Goal: Task Accomplishment & Management: Manage account settings

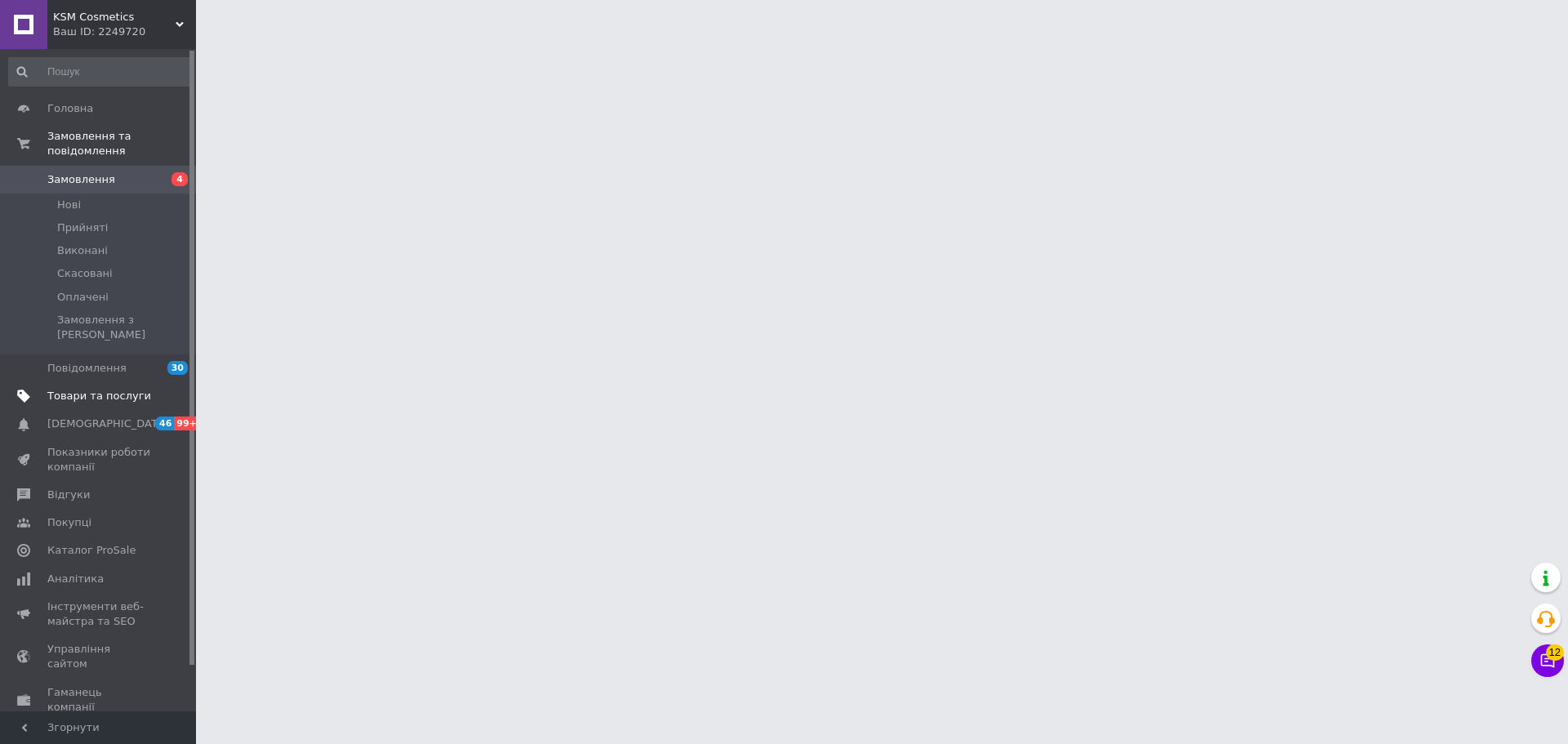
click at [114, 389] on span "Товари та послуги" at bounding box center [99, 396] width 104 height 15
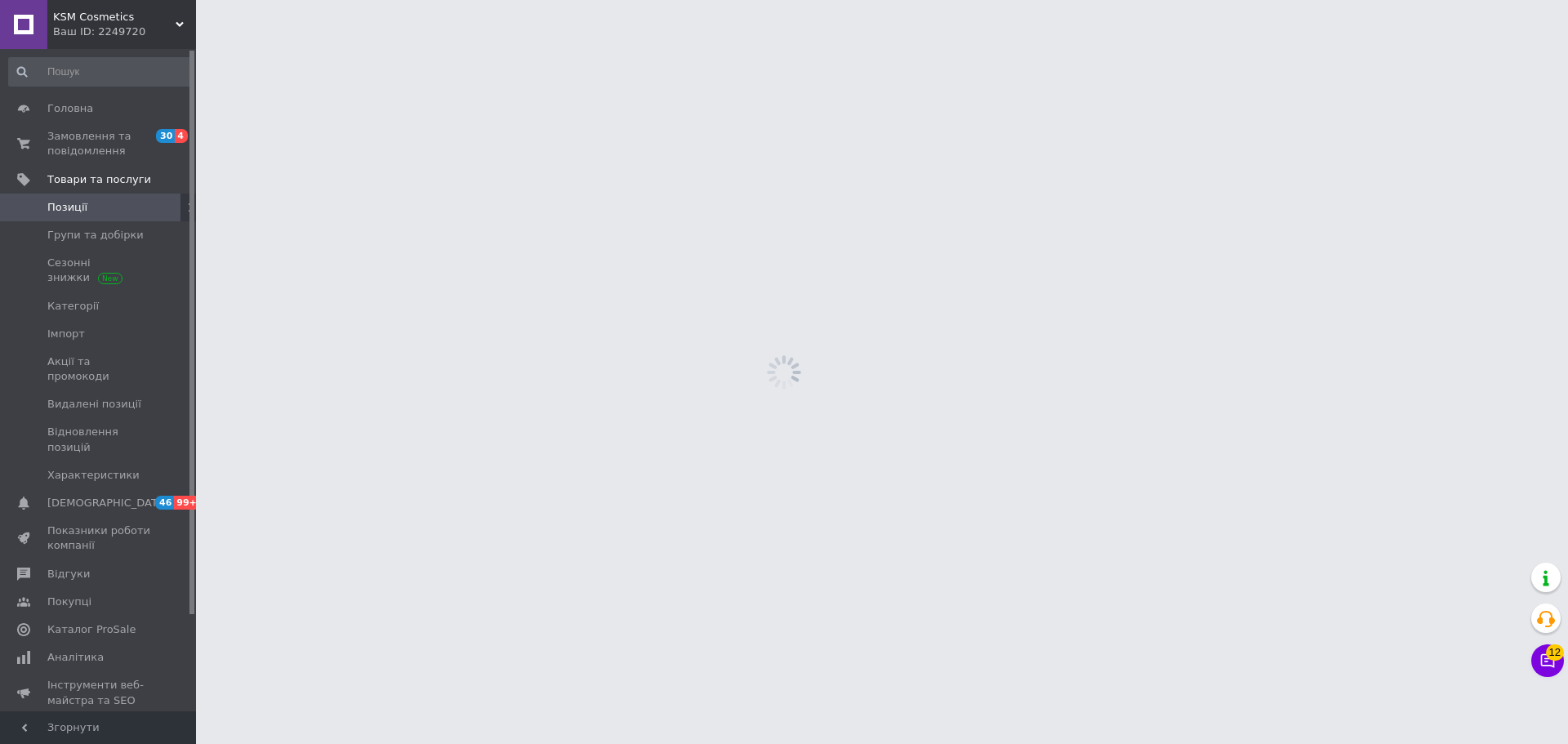
drag, startPoint x: 85, startPoint y: 319, endPoint x: 224, endPoint y: 22, distance: 327.9
click at [86, 327] on span "Імпорт" at bounding box center [99, 334] width 104 height 15
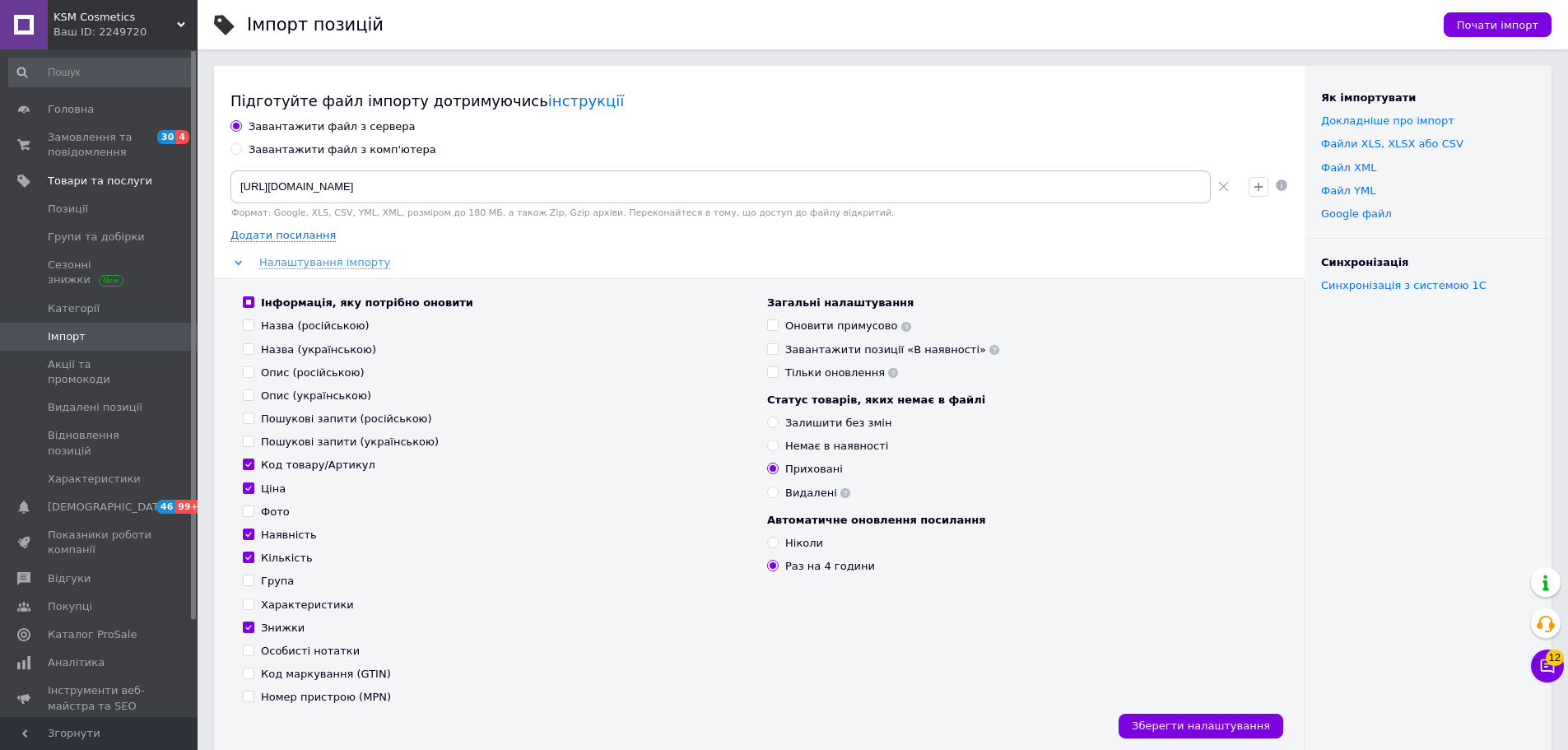
scroll to position [412, 0]
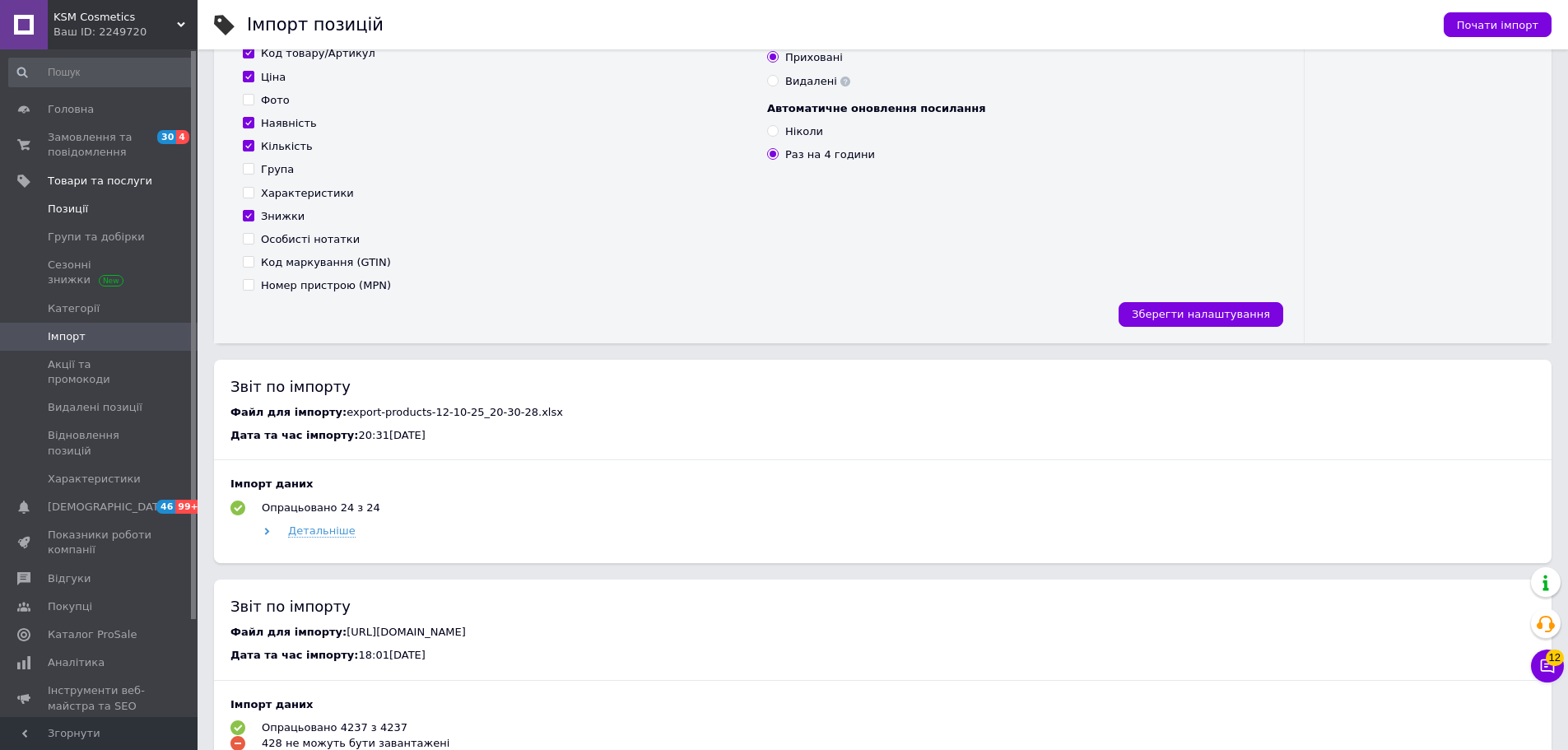
click at [85, 216] on span "Позиції" at bounding box center [99, 209] width 105 height 15
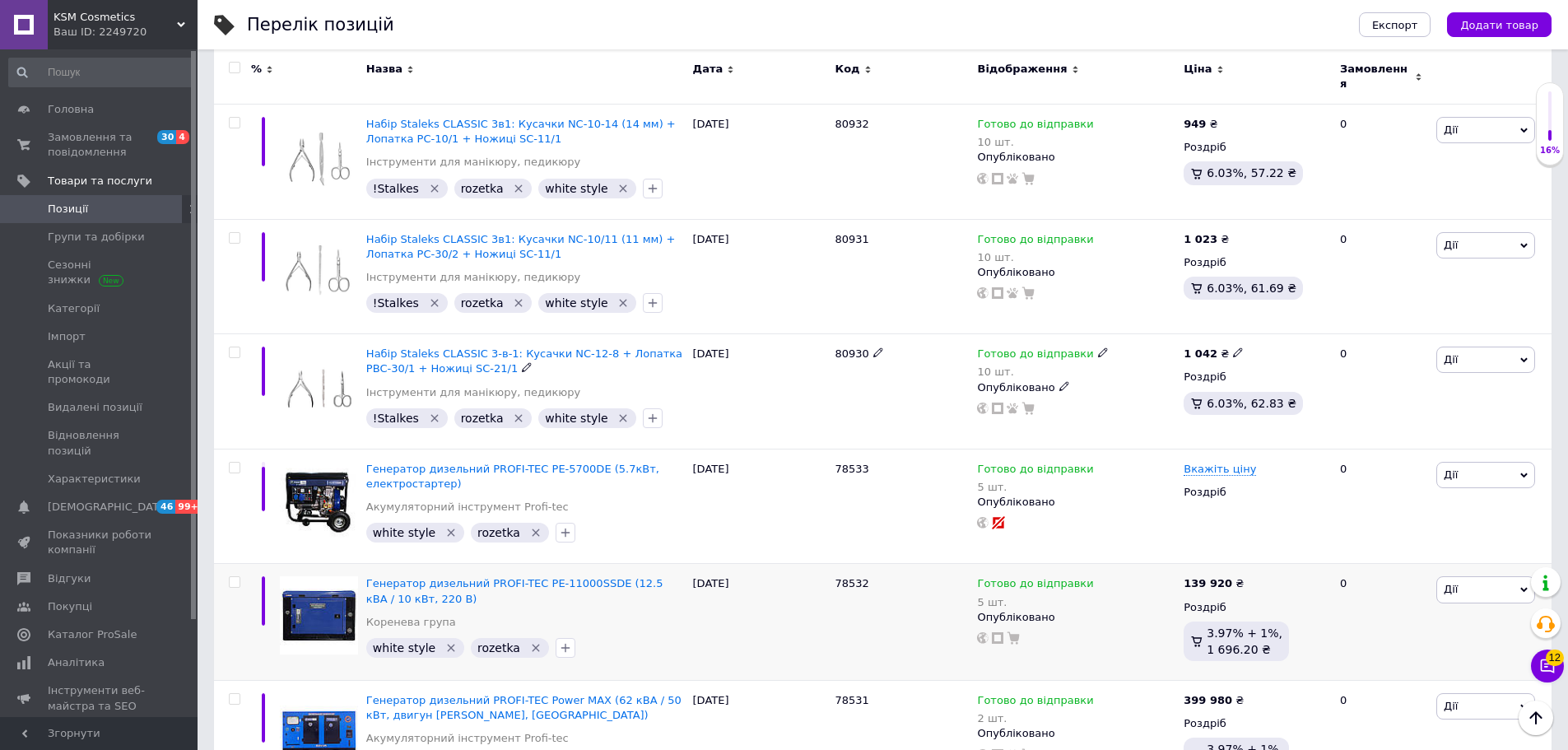
scroll to position [2678, 0]
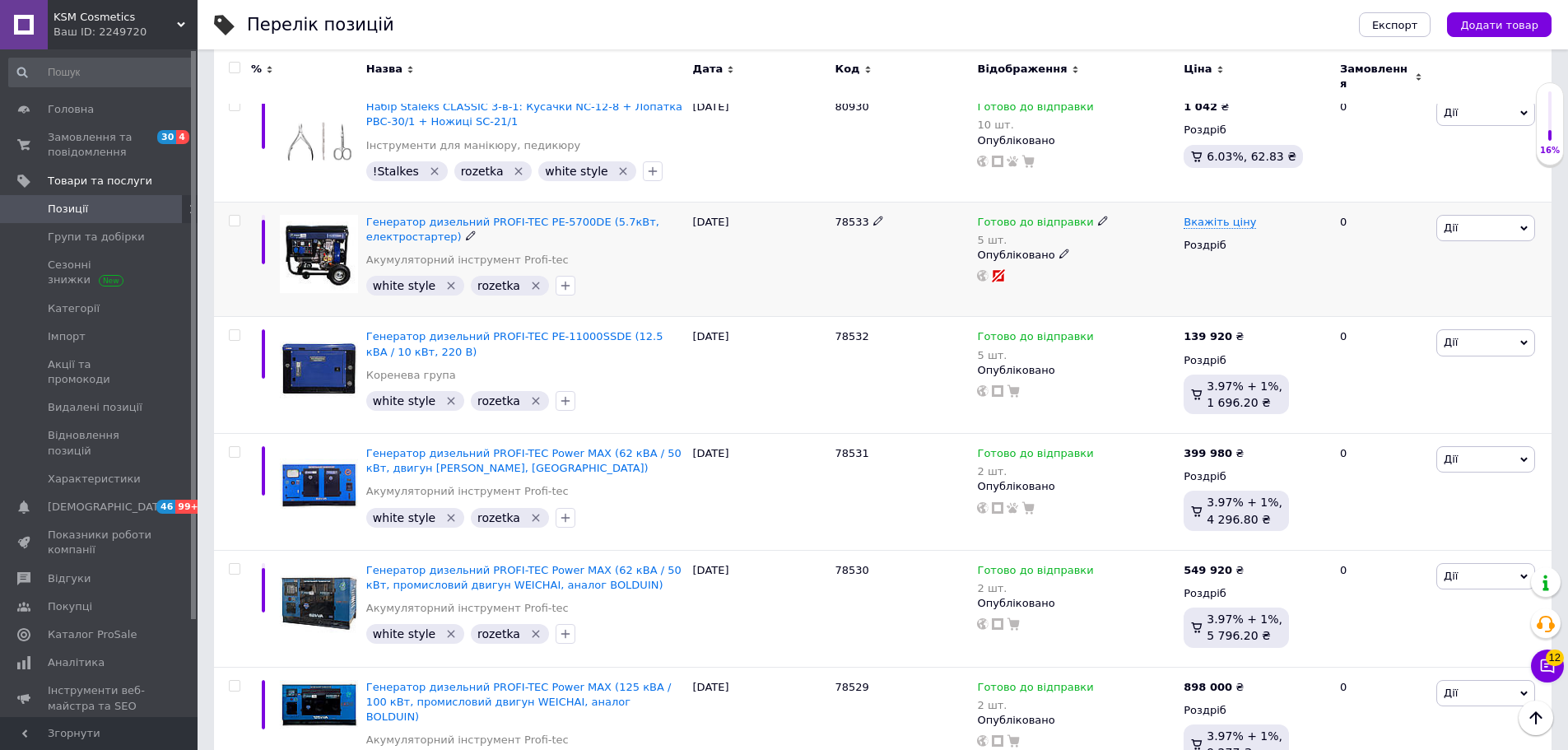
click at [850, 216] on span "78533" at bounding box center [852, 222] width 33 height 12
copy span "78533"
click at [522, 216] on span "Генератор дизельний PROFI-TEC PE-5700DE (5.7кВт, електростартер)" at bounding box center [512, 229] width 293 height 27
copy span "78533"
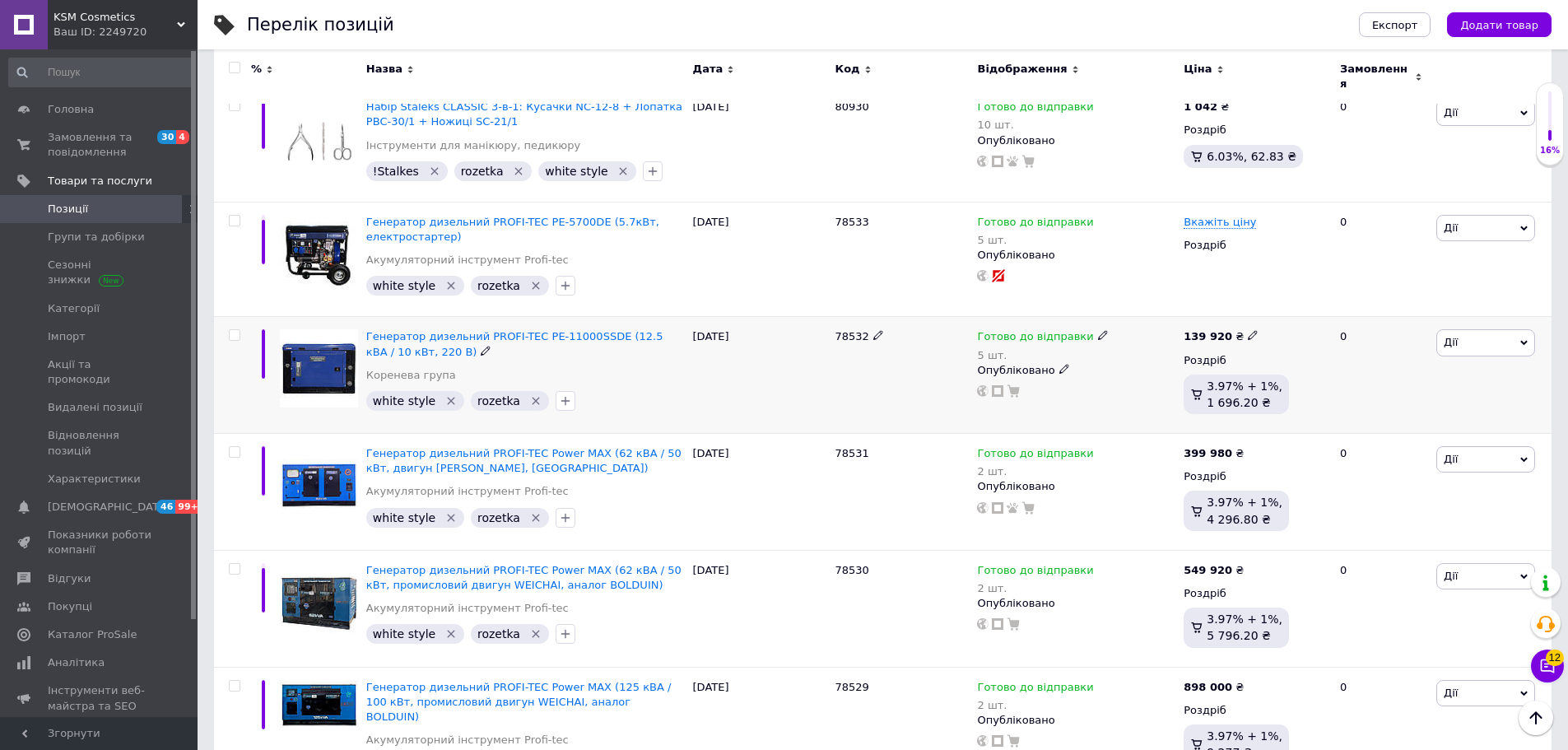
click at [851, 330] on span "78532" at bounding box center [852, 336] width 33 height 12
copy span "78532"
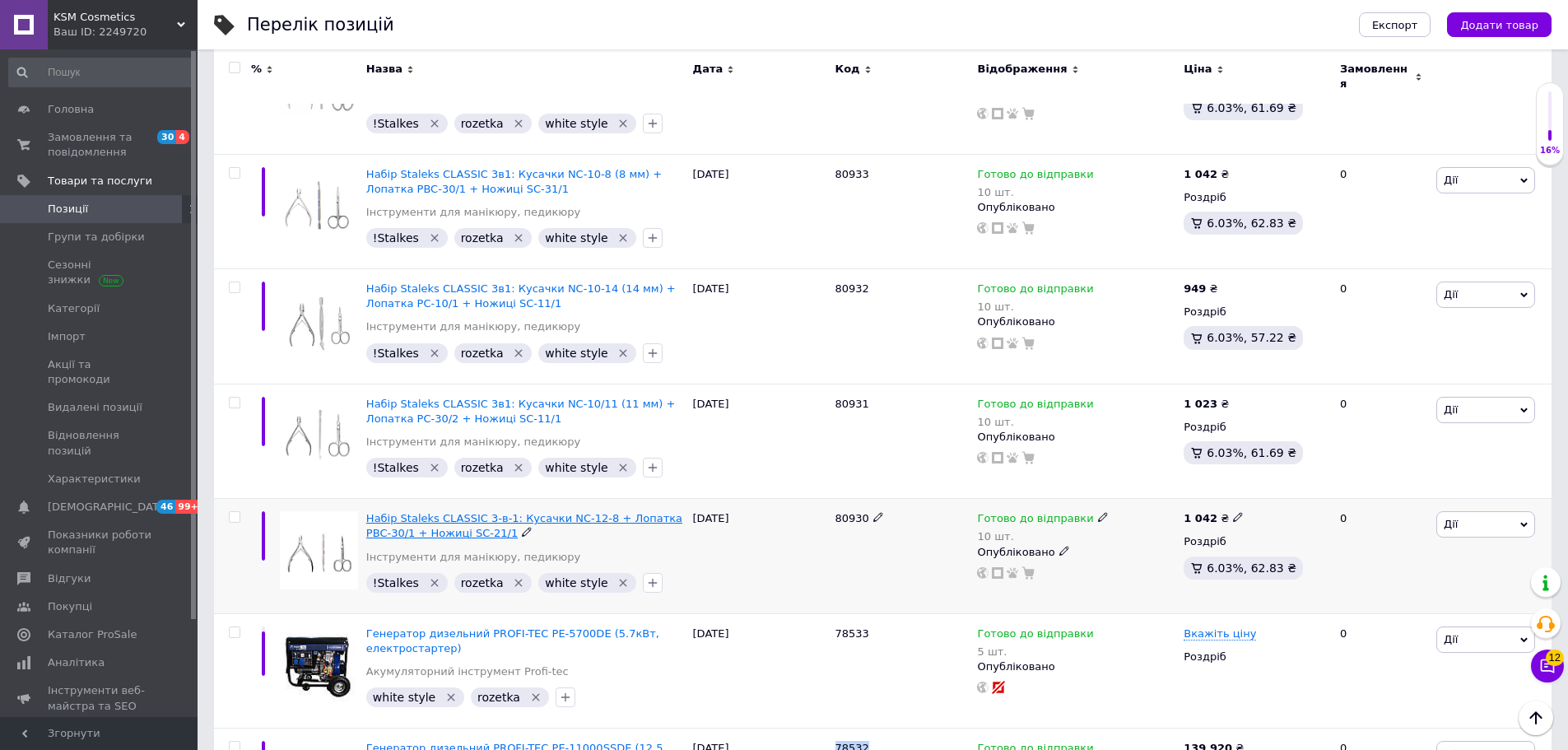
click at [403, 512] on span "Набір Staleks CLASSIC 3-в-1: Кусачки NC-12-8 + Лопатка PBC-30/1 + Ножиці SC-21/1" at bounding box center [524, 526] width 316 height 27
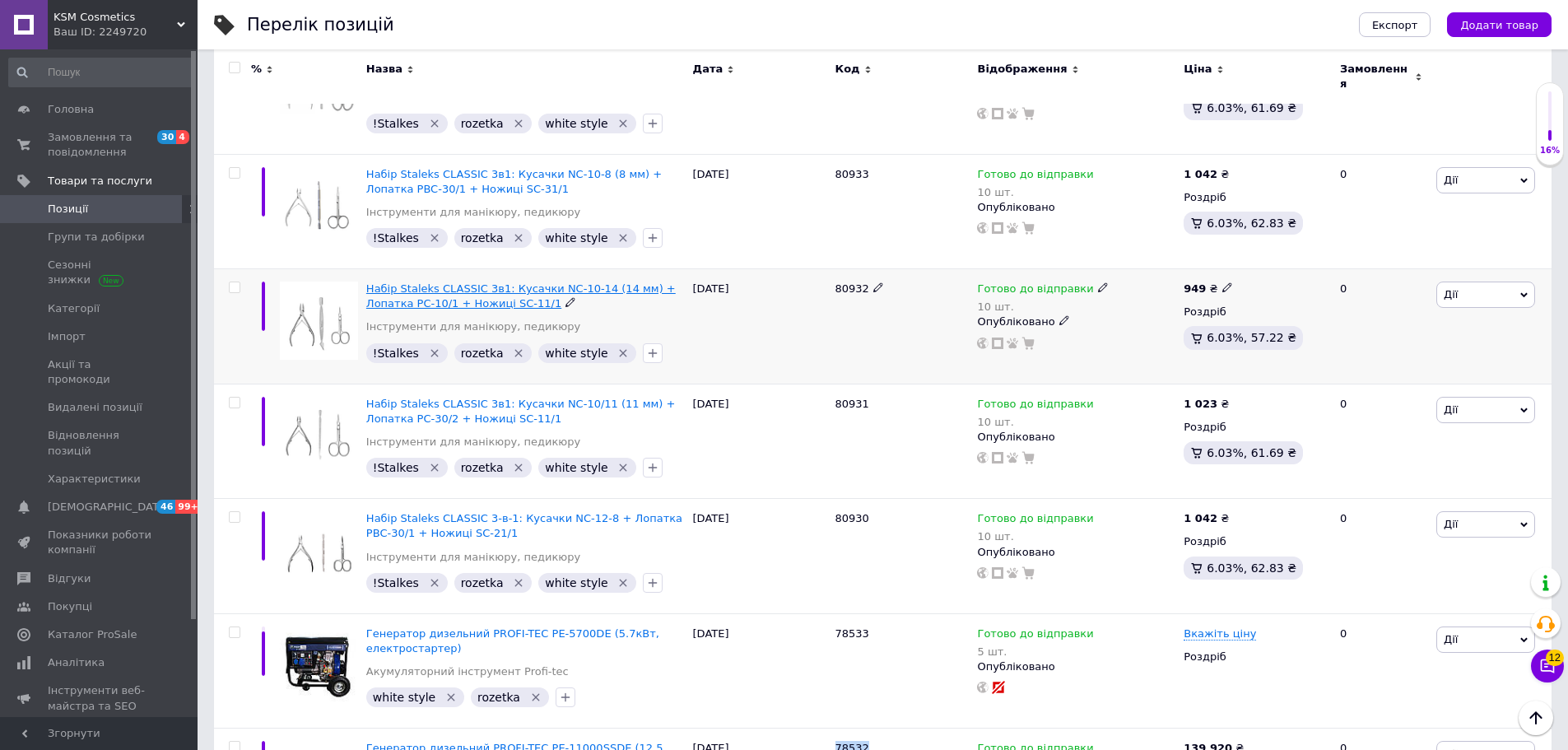
click at [406, 283] on span "Набір Staleks CLASSIC 3в1: Кусачки NC-10-14 (14 мм) + Лопатка PC-10/1 + Ножиці …" at bounding box center [521, 296] width 310 height 27
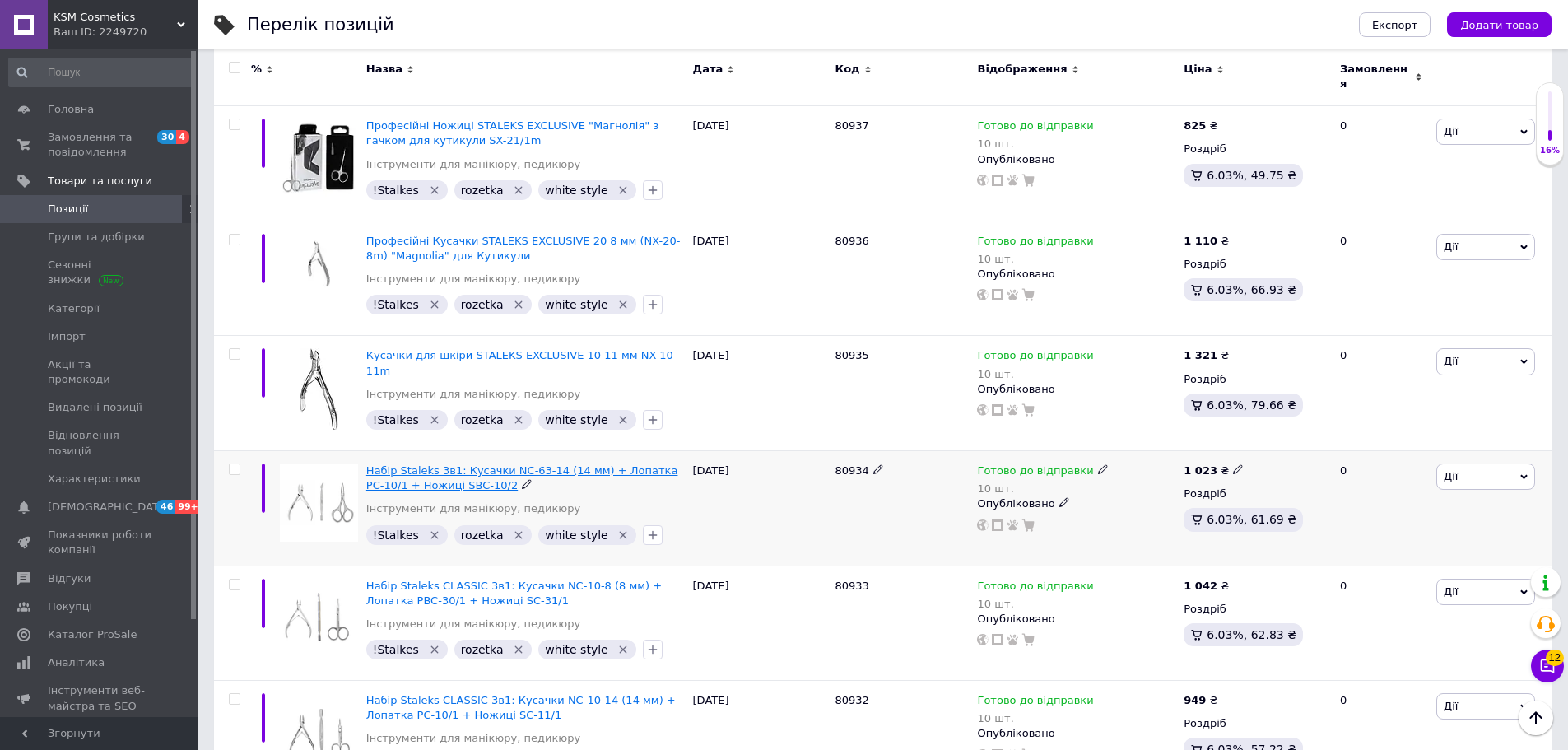
click at [453, 465] on span "Набір Staleks 3в1: Кусачки NC-63-14 (14 мм) + Лопатка PC-10/1 + Ножиці SBC-10/2" at bounding box center [522, 478] width 312 height 27
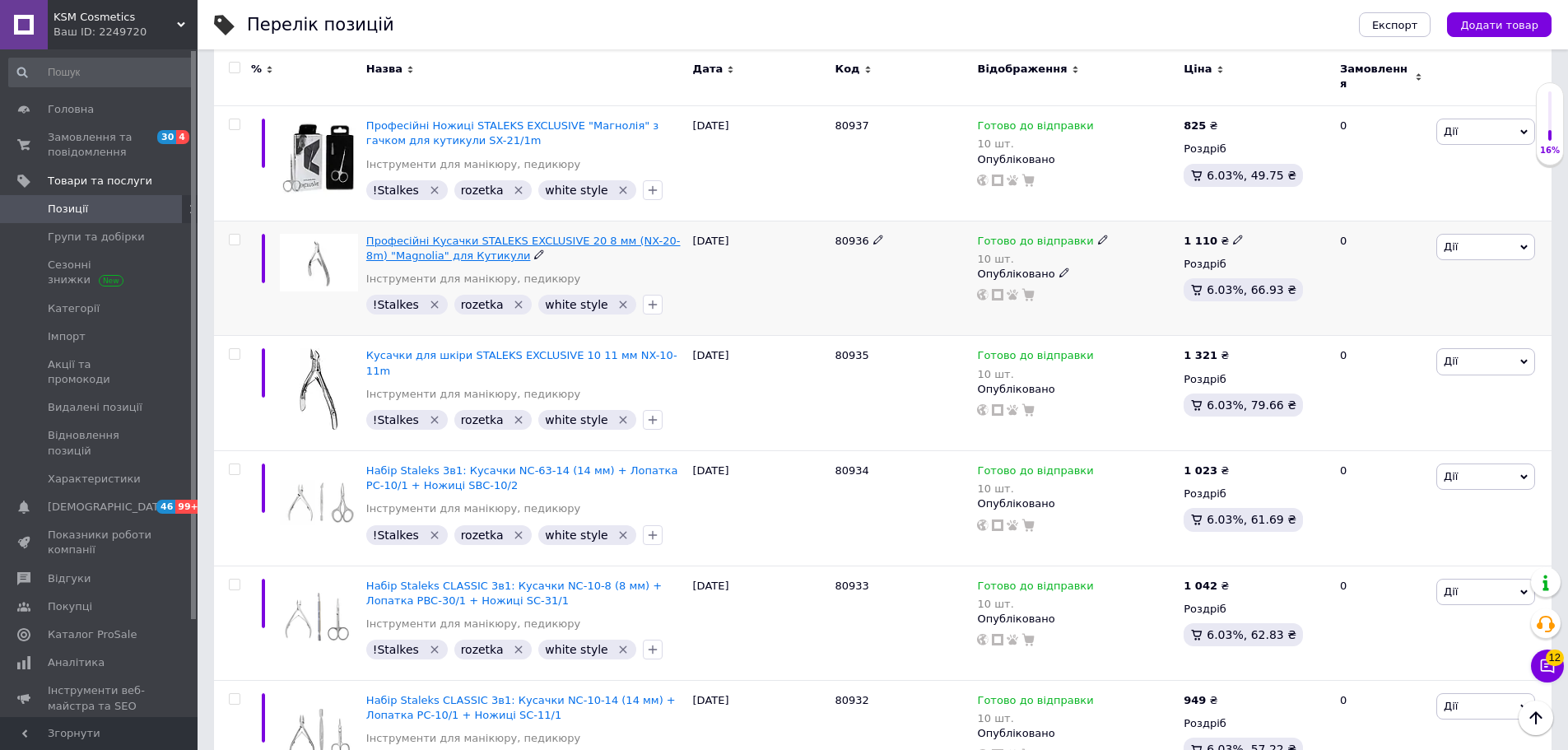
click at [450, 235] on span "Професійні Кусачки STALEKS EXCLUSIVE 20 8 мм (NX-20-8m) "Magnolia" для Кутикули" at bounding box center [523, 248] width 314 height 27
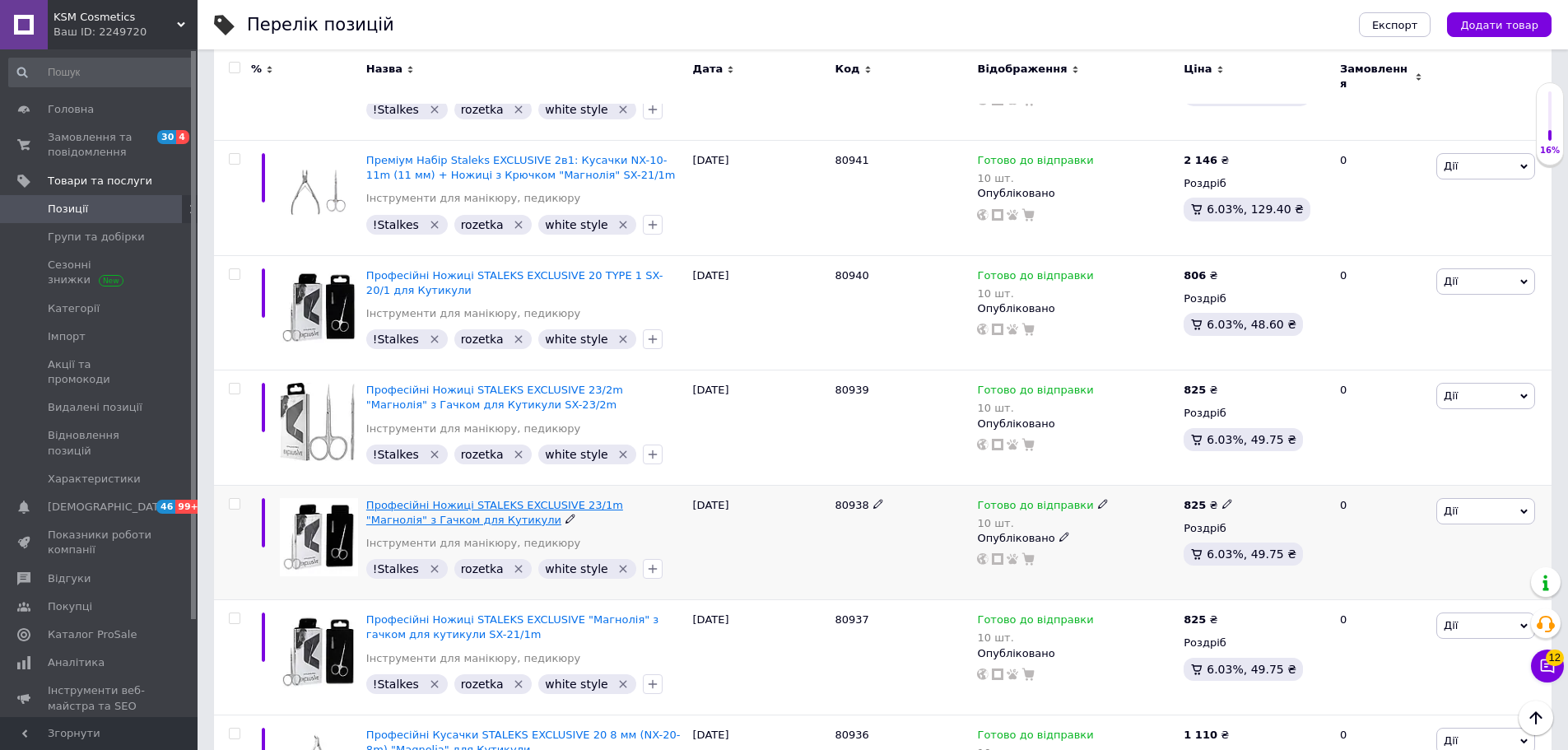
click at [418, 504] on span "Професійні Ножиці STALEKS EXCLUSIVE 23/1m "Магнолія" з Гачком для Кутикули" at bounding box center [495, 512] width 257 height 27
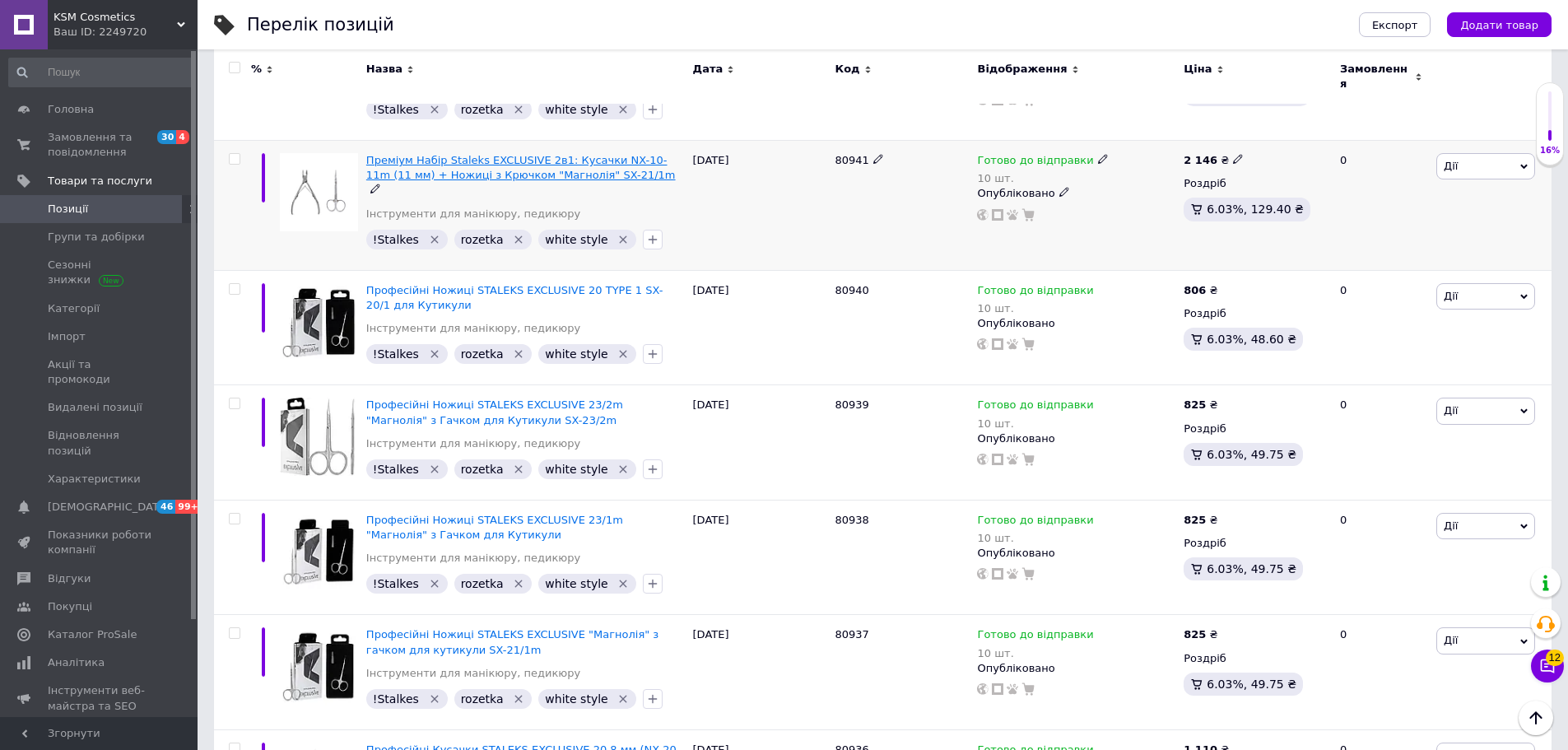
click at [418, 154] on span "Преміум Набір Staleks EXCLUSIVE 2в1: Кусачки NX-10-11m (11 мм) + Ножиці з Крючк…" at bounding box center [521, 167] width 310 height 27
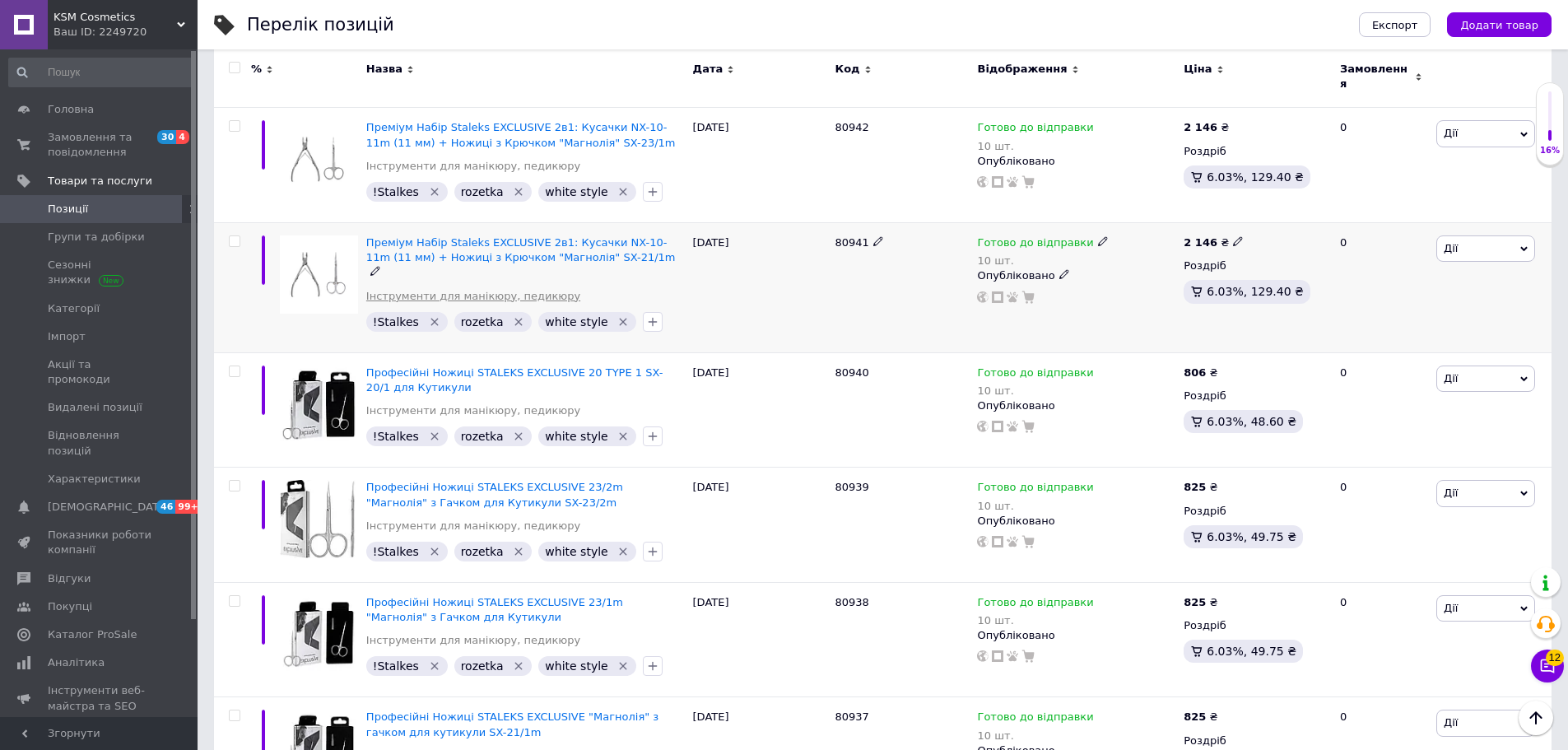
scroll to position [949, 0]
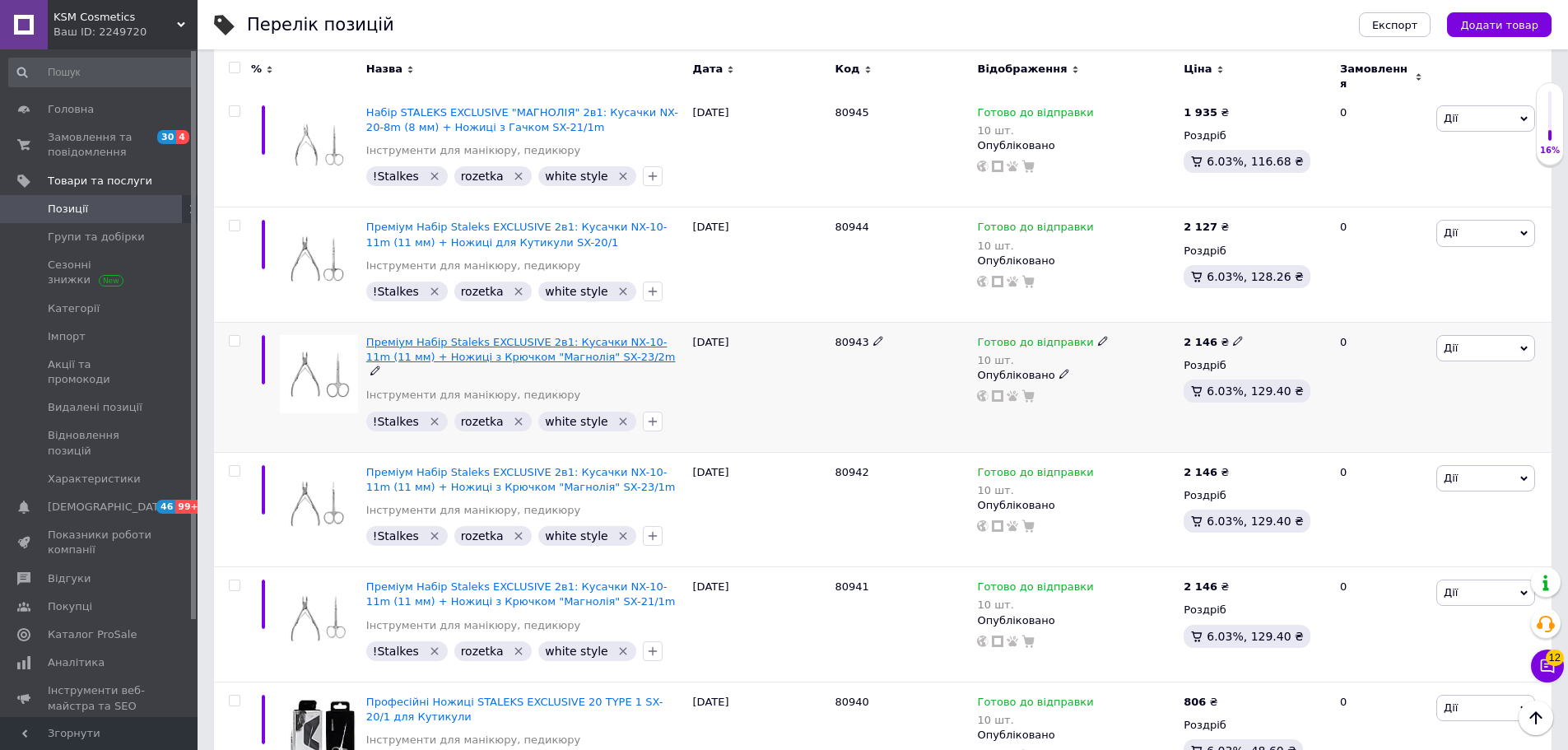
click at [455, 336] on span "Преміум Набір Staleks EXCLUSIVE 2в1: Кусачки NX-10-11m (11 мм) + Ножиці з Крючк…" at bounding box center [521, 349] width 310 height 27
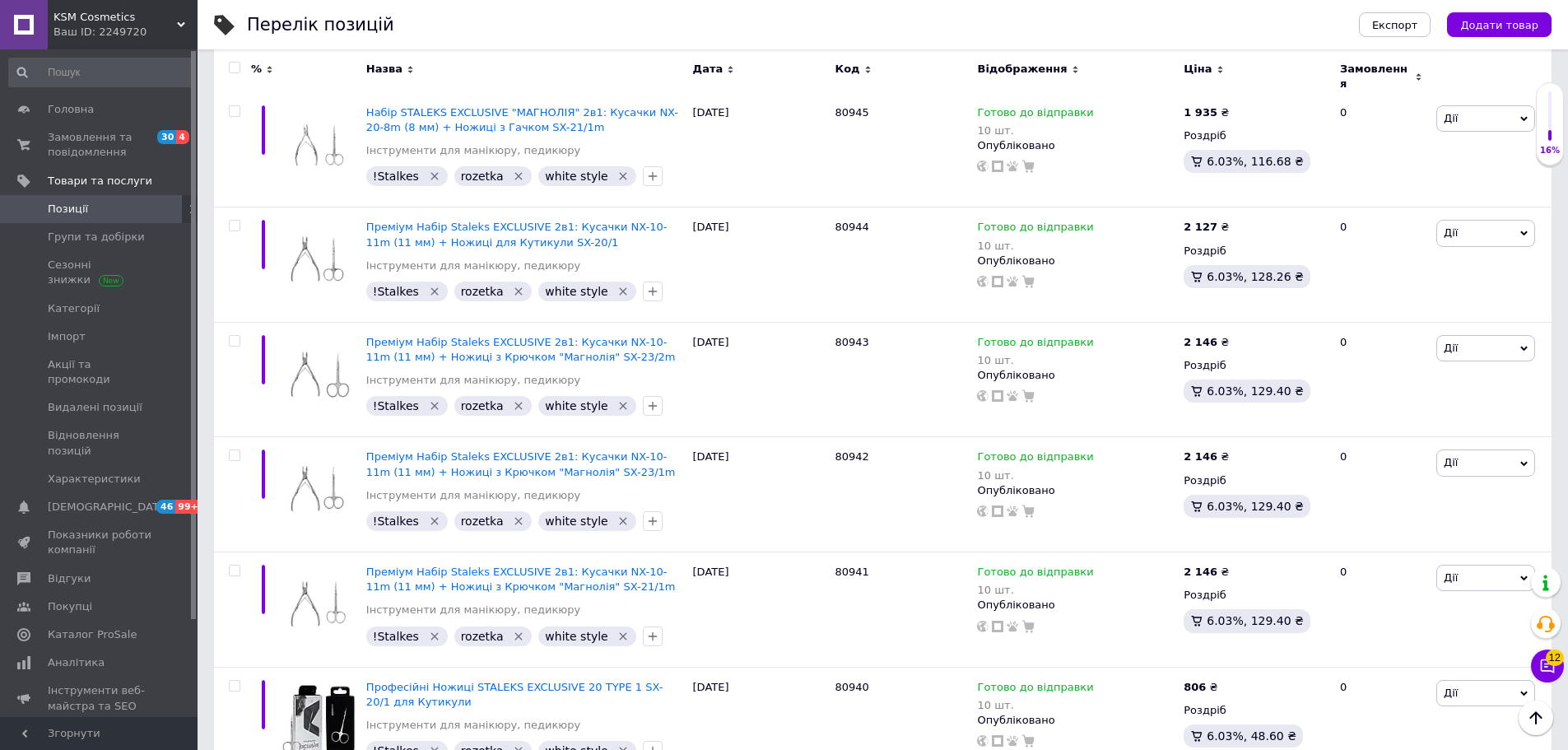
scroll to position [537, 0]
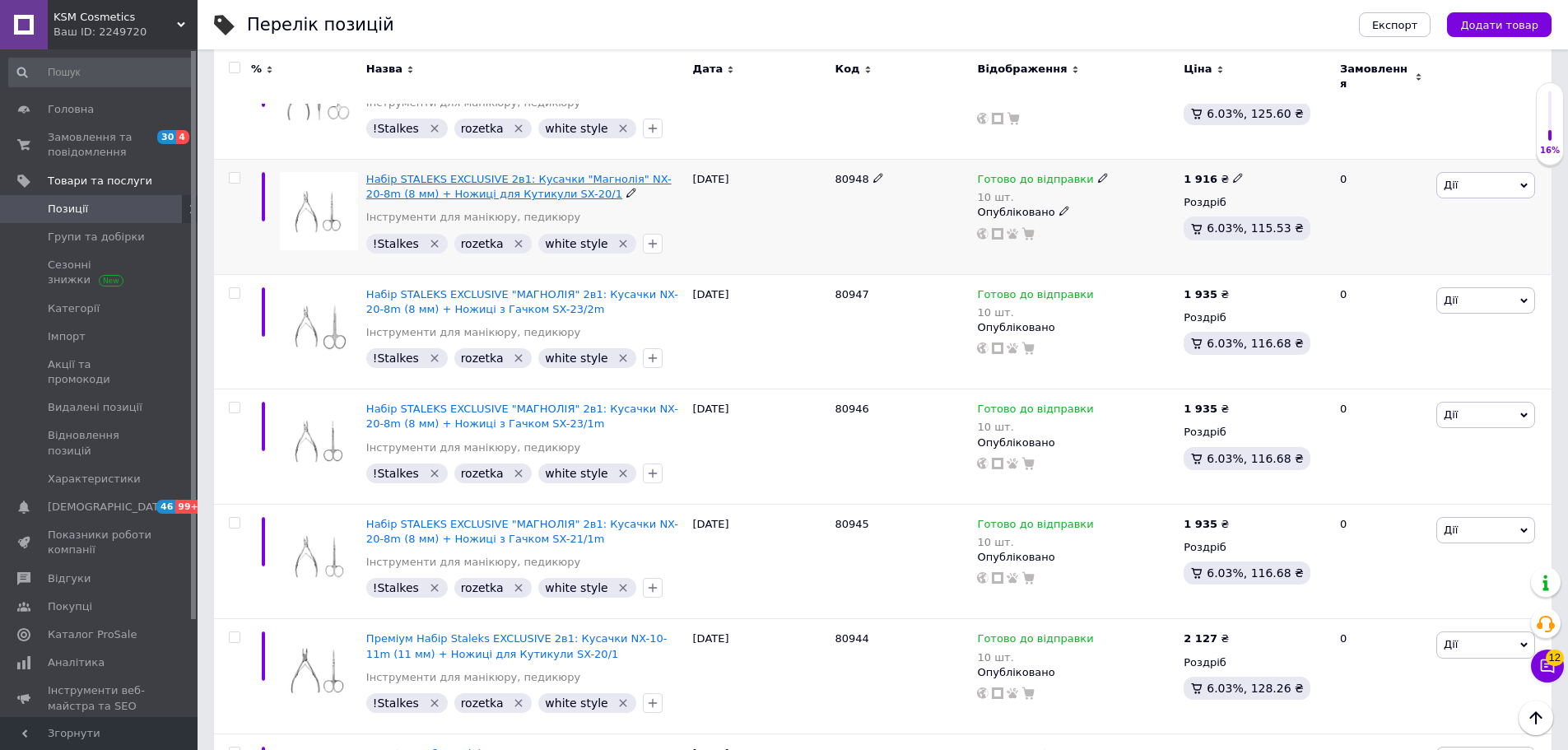
click at [429, 184] on span "Набір STALEKS EXCLUSIVE 2в1: Кусачки "Магнолія" NX-20-8m (8 мм) + Ножиці для Ку…" at bounding box center [518, 186] width 305 height 27
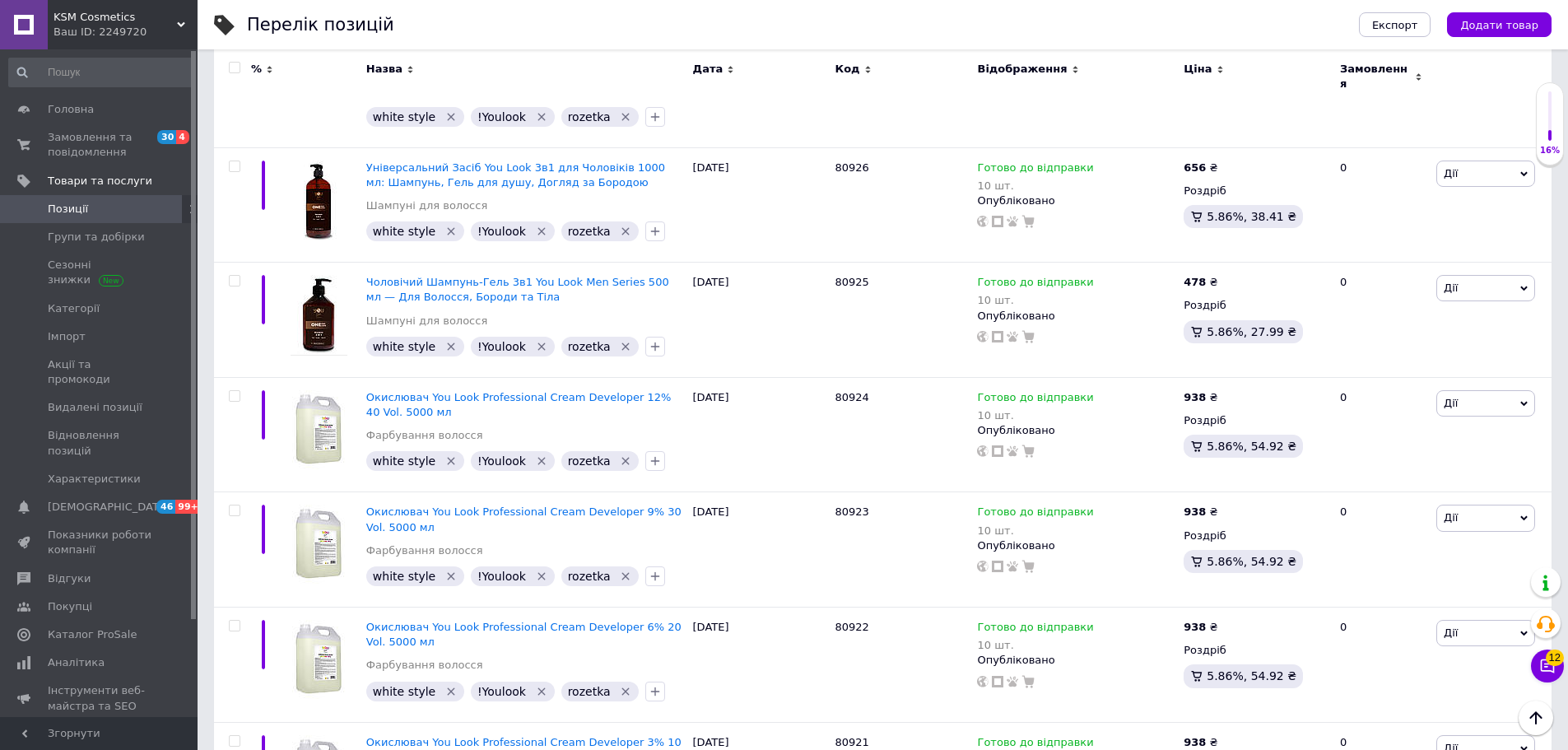
scroll to position [3497, 0]
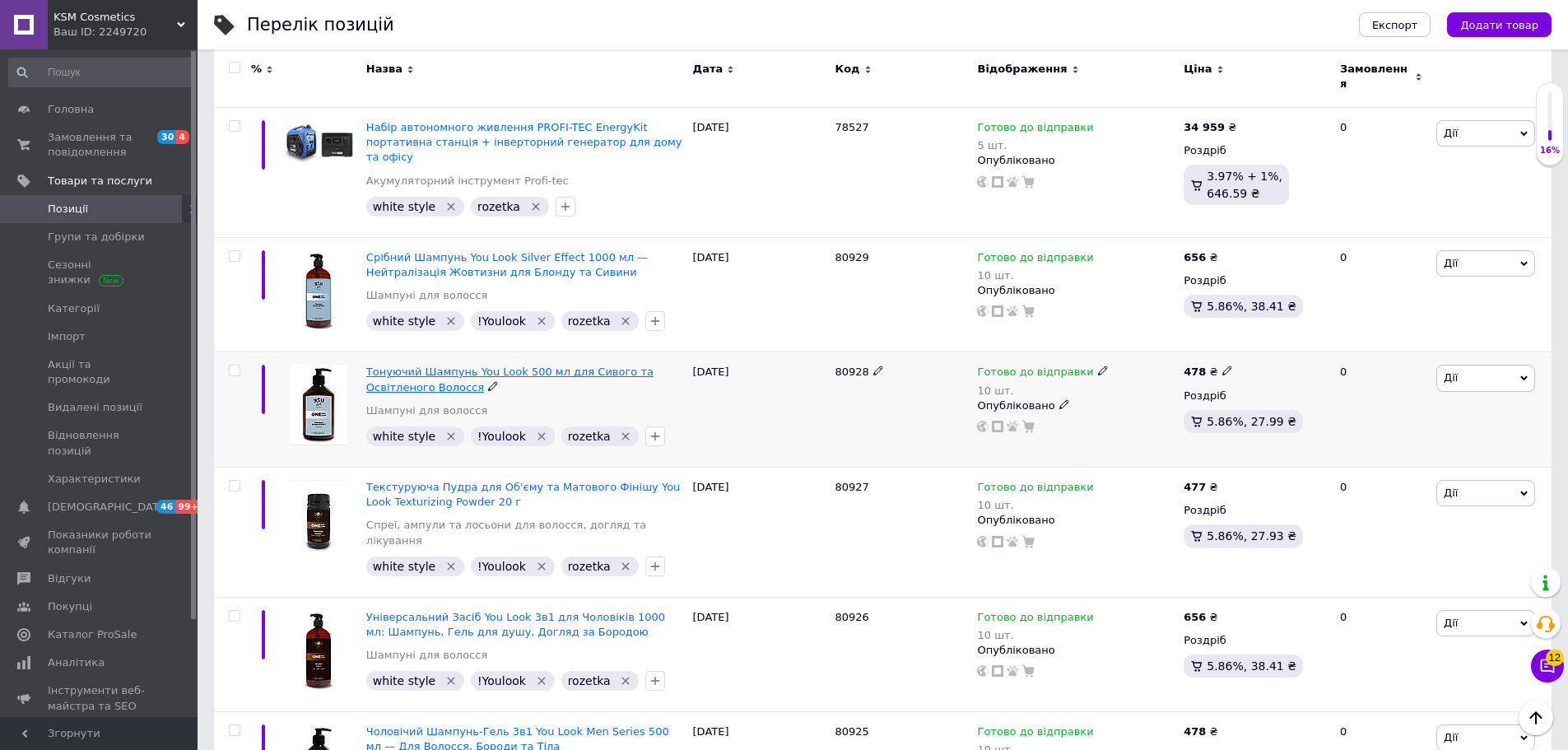
click at [436, 365] on span "Тонуючий Шампунь You Look 500 мл для Сивого та Освітленого Волосся" at bounding box center [509, 379] width 287 height 27
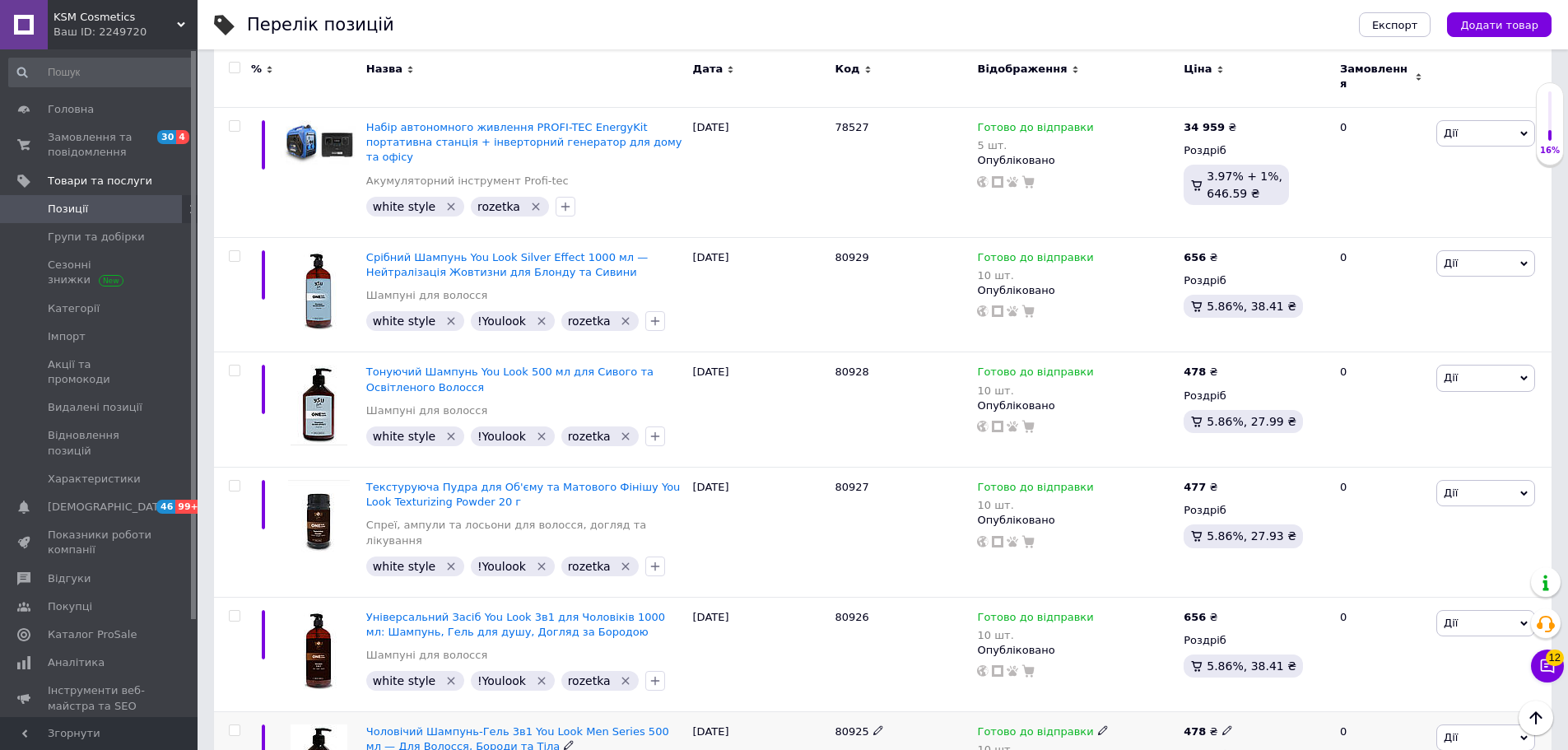
click at [402, 725] on span "Чоловічий Шампунь-Гель 3в1 You Look Men Series 500 мл — Для Волосся, Бороди та …" at bounding box center [517, 739] width 303 height 27
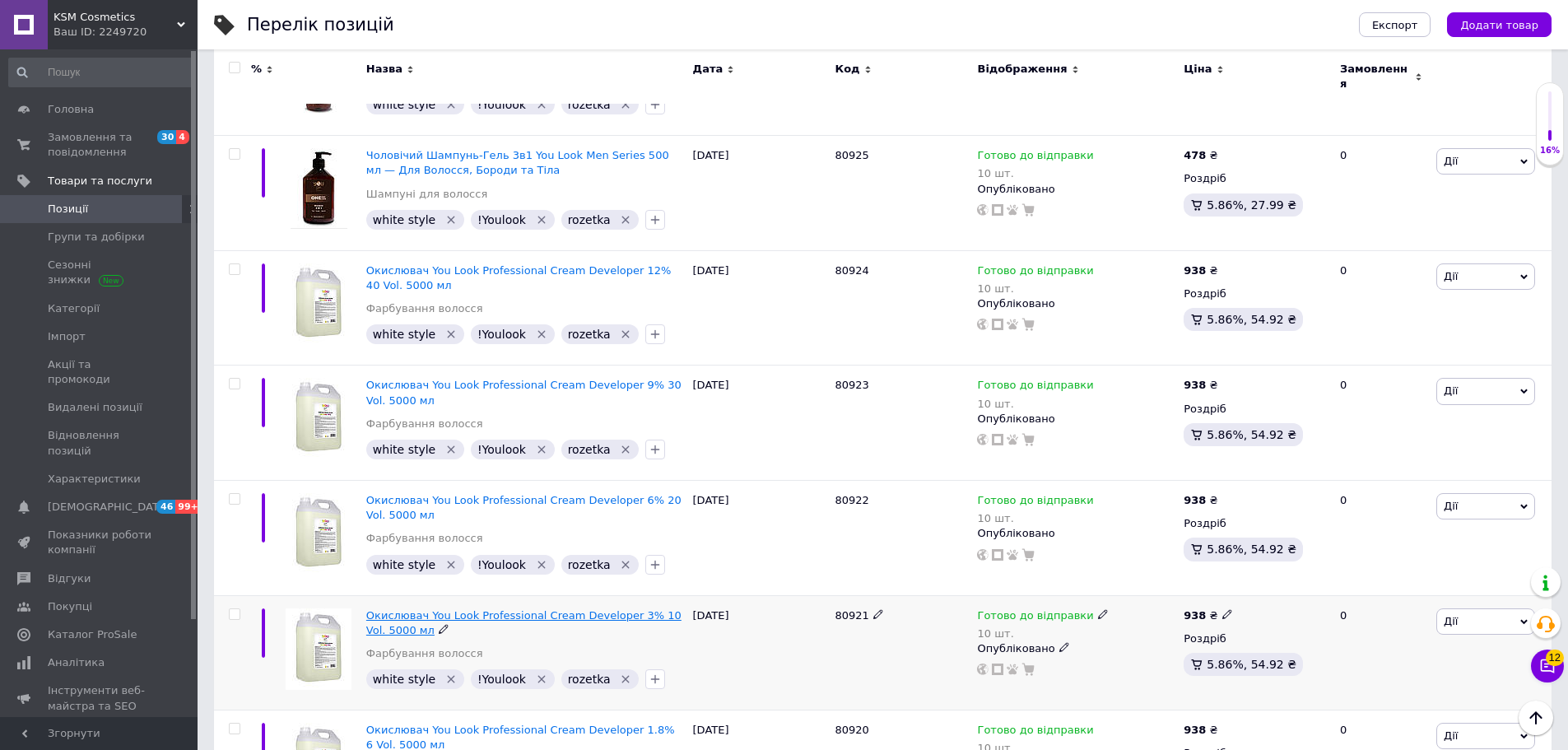
click at [395, 609] on span "Окислювач You Look Professional Cream Developer 3% 10 Vol. 5000 мл" at bounding box center [524, 622] width 315 height 27
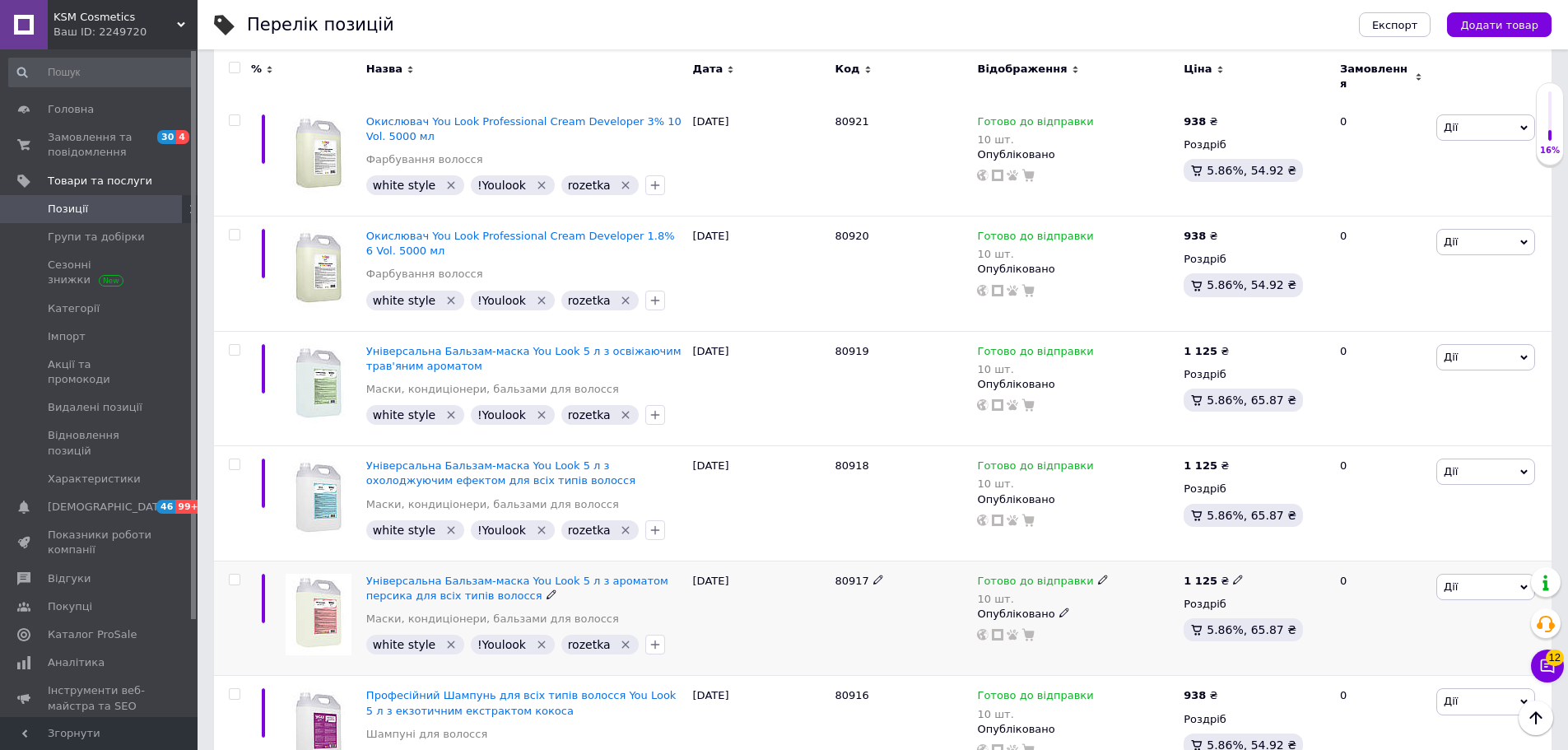
click at [407, 574] on div "Універсальна Бальзам-маска You Look 5 л з ароматом персика для всіх типів волос…" at bounding box center [525, 589] width 319 height 30
click at [390, 575] on span "Універсальна Бальзам-маска You Look 5 л з ароматом персика для всіх типів волос…" at bounding box center [517, 588] width 302 height 27
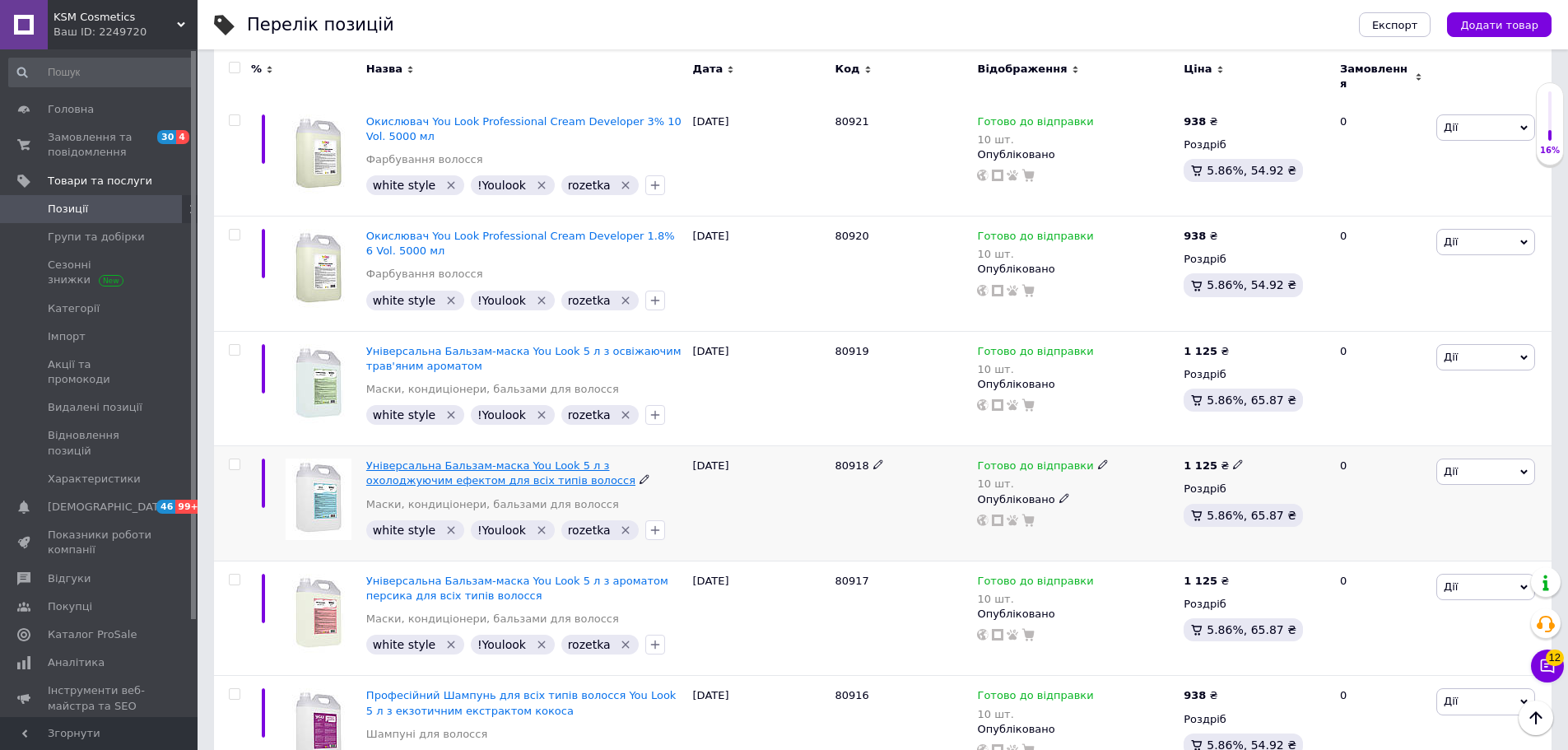
click at [414, 460] on span "Універсальна Бальзам-маска You Look 5 л з охолоджуючим ефектом для всіх типів в…" at bounding box center [501, 473] width 269 height 27
